Goal: Information Seeking & Learning: Learn about a topic

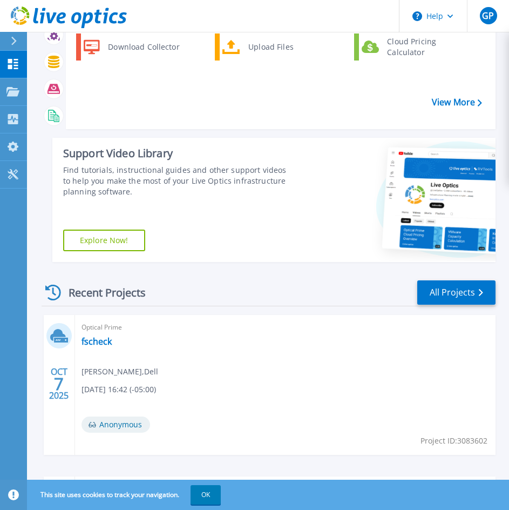
scroll to position [162, 0]
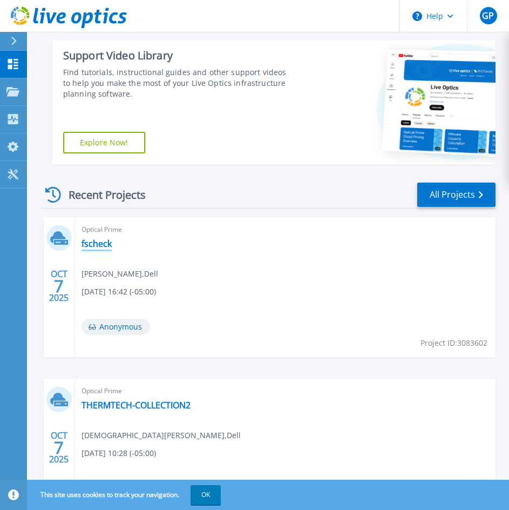
click at [83, 247] on link "fscheck" at bounding box center [97, 243] width 30 height 11
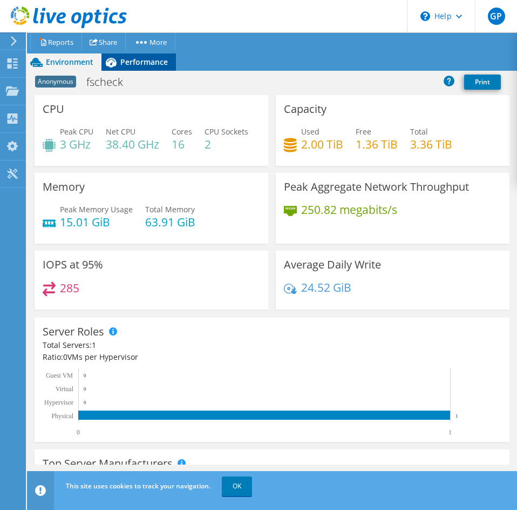
click at [156, 66] on span "Performance" at bounding box center [144, 62] width 48 height 10
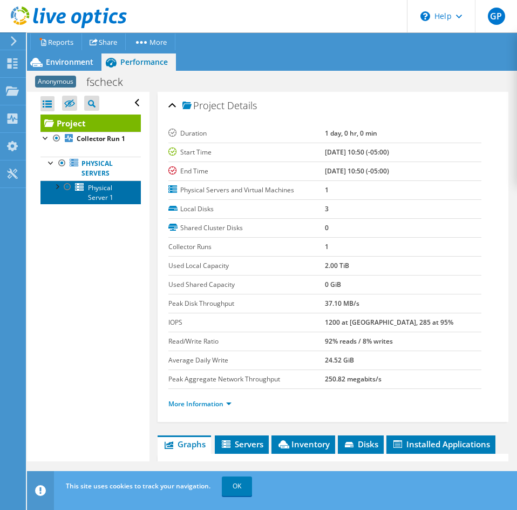
click at [104, 192] on span "Physical Server 1" at bounding box center [100, 192] width 25 height 19
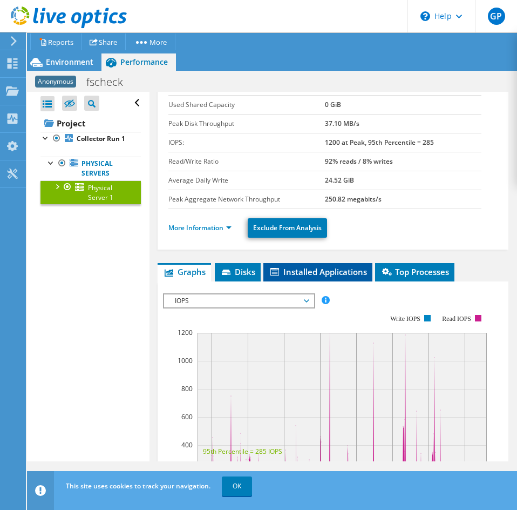
scroll to position [108, 0]
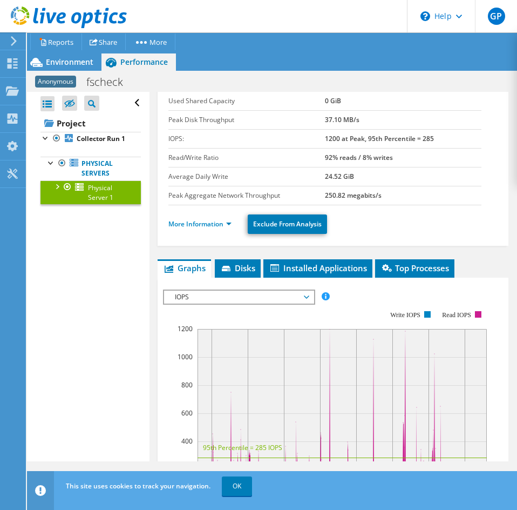
click at [71, 113] on div "Hide Excluded Nodes Project Tree Filter" at bounding box center [83, 103] width 43 height 23
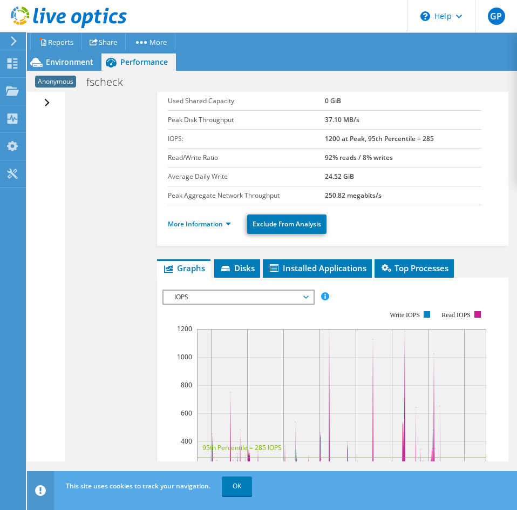
click at [56, 103] on div "Open All Close All Hide Excluded Nodes Project Tree Filter" at bounding box center [45, 276] width 37 height 369
click at [50, 105] on div "Open All Close All Hide Excluded Nodes Project Tree Filter" at bounding box center [49, 103] width 16 height 23
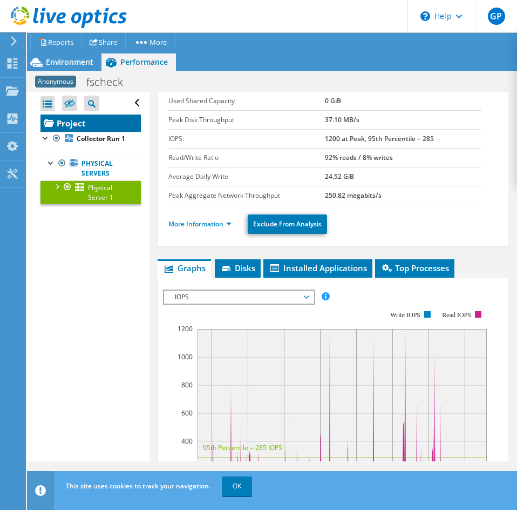
click at [108, 127] on link "Project" at bounding box center [91, 123] width 100 height 17
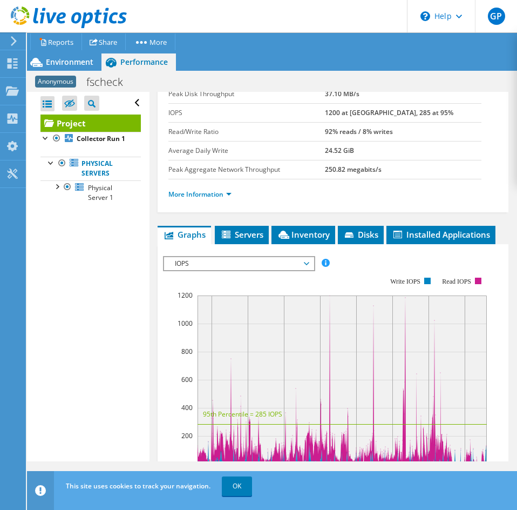
scroll to position [216, 0]
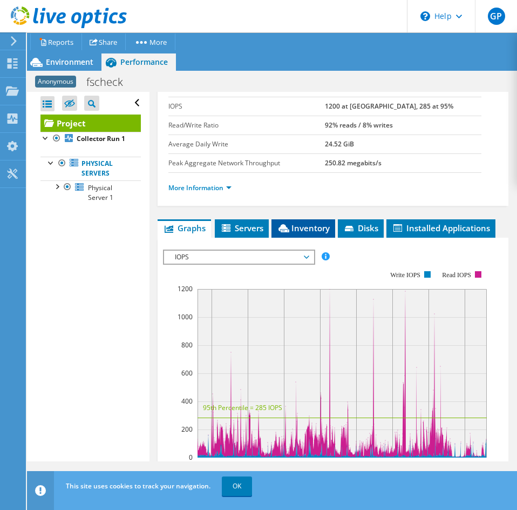
click at [297, 230] on span "Inventory" at bounding box center [303, 228] width 53 height 11
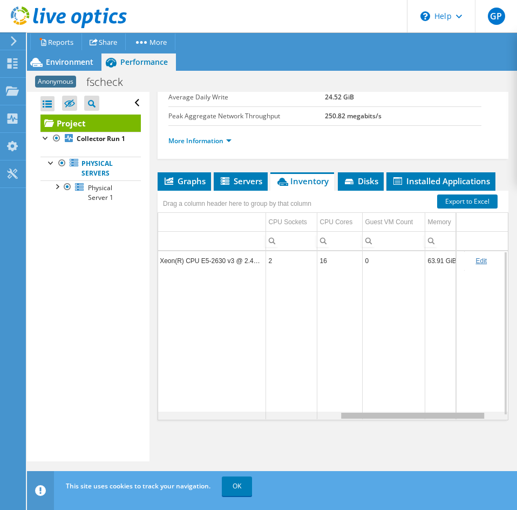
scroll to position [0, 384]
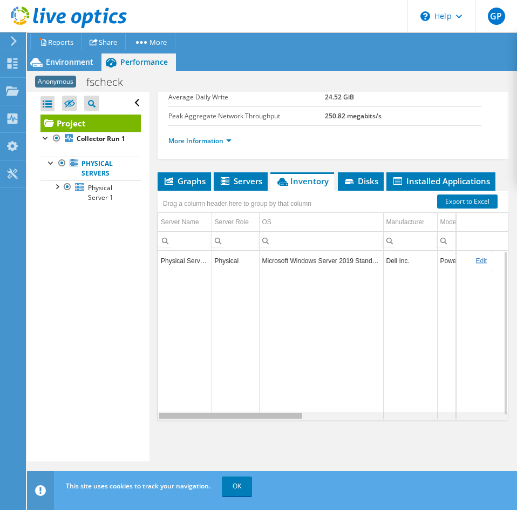
drag, startPoint x: 267, startPoint y: 418, endPoint x: 173, endPoint y: 368, distance: 106.3
click at [173, 368] on body "GP End User [PERSON_NAME] [EMAIL_ADDRESS][DOMAIN_NAME] Eastern Computer Exchang…" at bounding box center [258, 255] width 517 height 510
